Goal: Transaction & Acquisition: Book appointment/travel/reservation

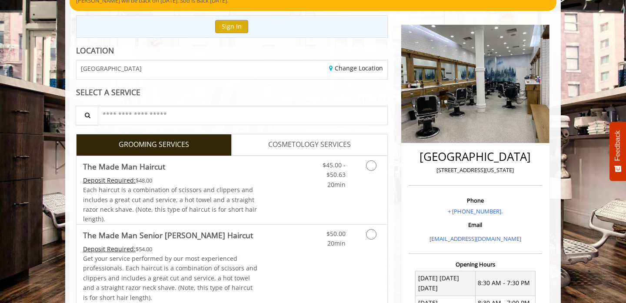
scroll to position [84, 0]
click at [368, 167] on icon "Grooming services" at bounding box center [371, 165] width 10 height 10
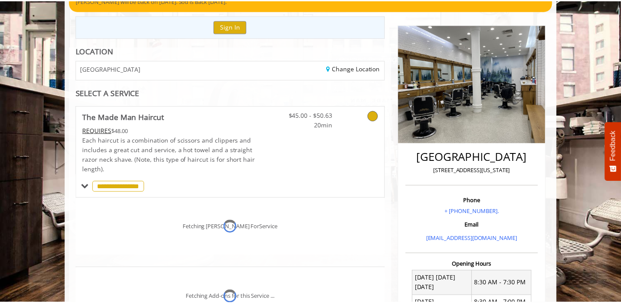
scroll to position [164, 0]
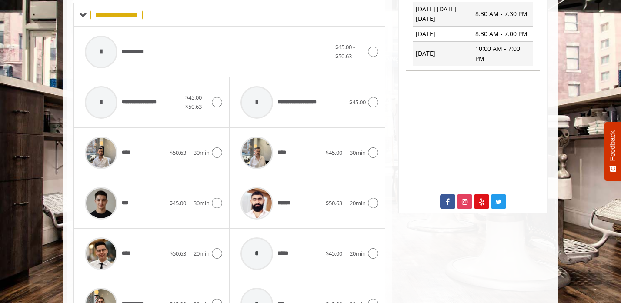
scroll to position [355, 0]
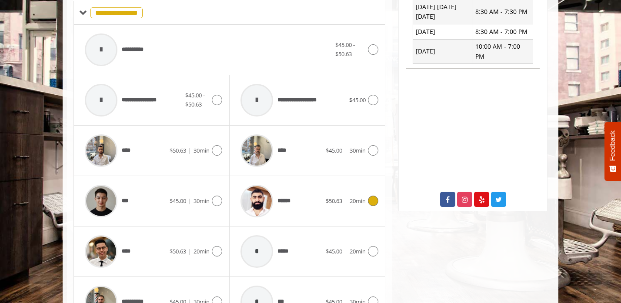
click at [370, 200] on icon at bounding box center [373, 201] width 10 height 10
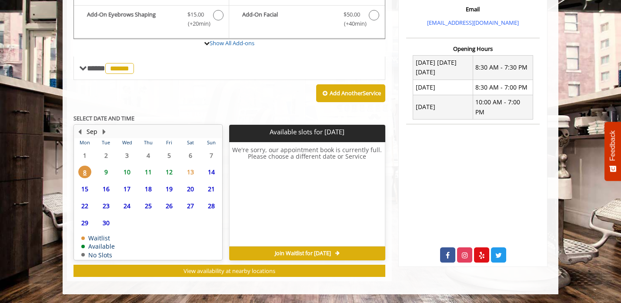
scroll to position [299, 0]
click at [110, 170] on span "9" at bounding box center [106, 172] width 13 height 13
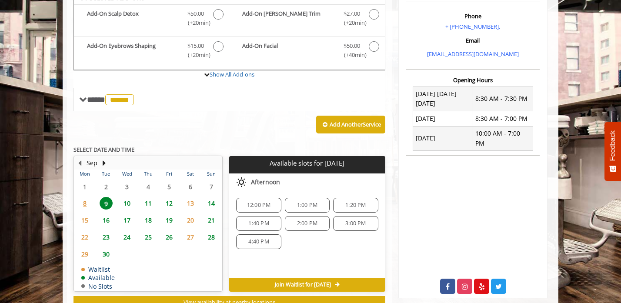
scroll to position [258, 0]
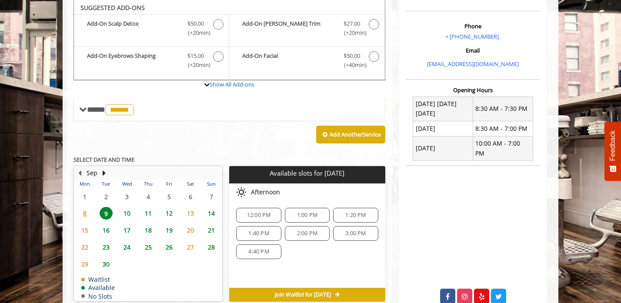
click at [126, 215] on span "10" at bounding box center [126, 213] width 13 height 13
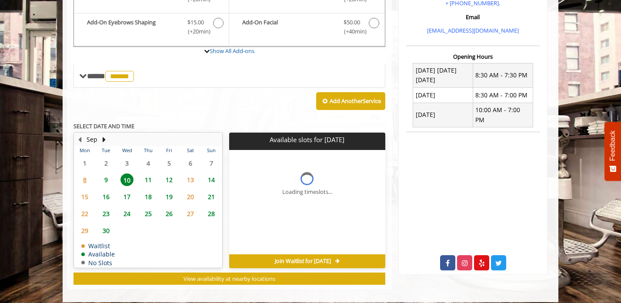
scroll to position [313, 0]
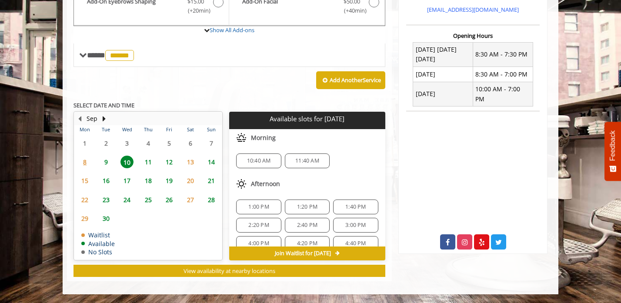
click at [107, 166] on span "9" at bounding box center [106, 162] width 13 height 13
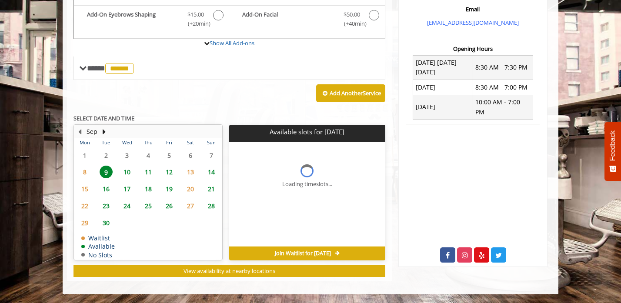
scroll to position [299, 0]
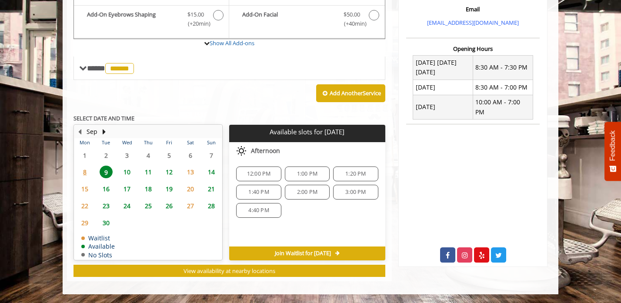
click at [91, 168] on span "8" at bounding box center [84, 172] width 13 height 13
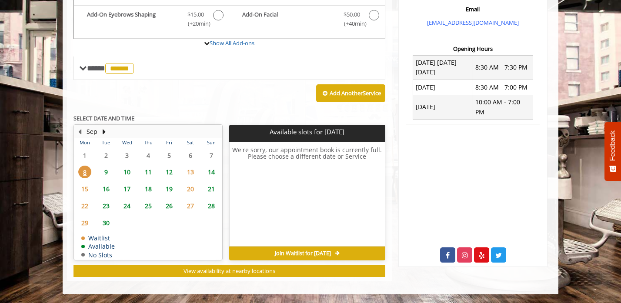
click at [386, 118] on div "**********" at bounding box center [229, 55] width 325 height 451
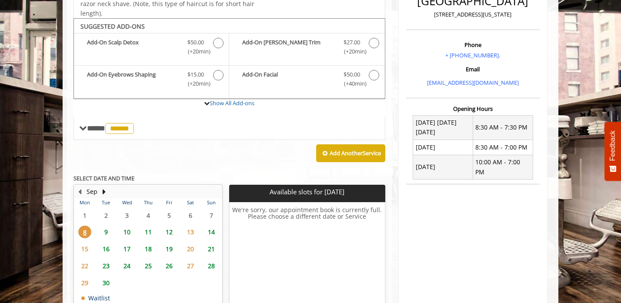
scroll to position [213, 0]
